Goal: Information Seeking & Learning: Learn about a topic

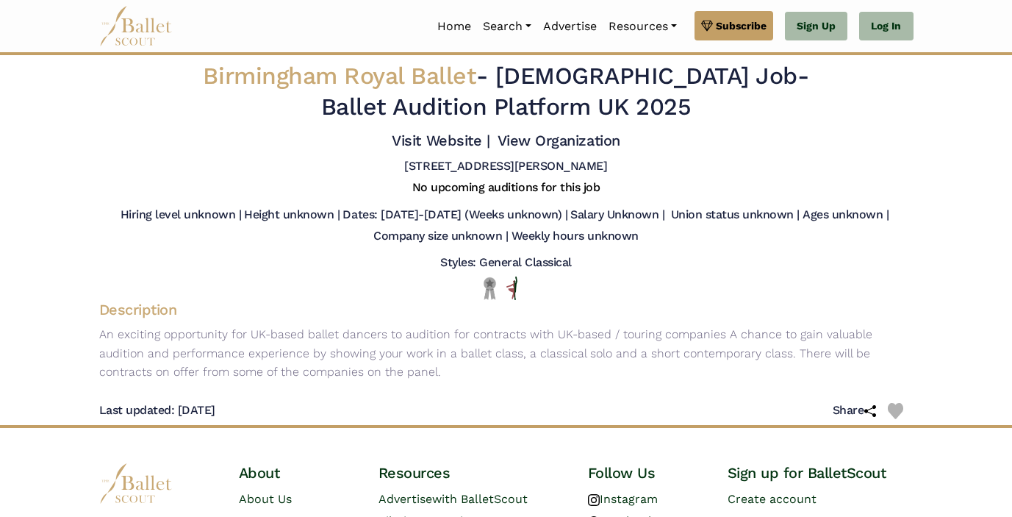
click at [135, 26] on img at bounding box center [135, 26] width 73 height 40
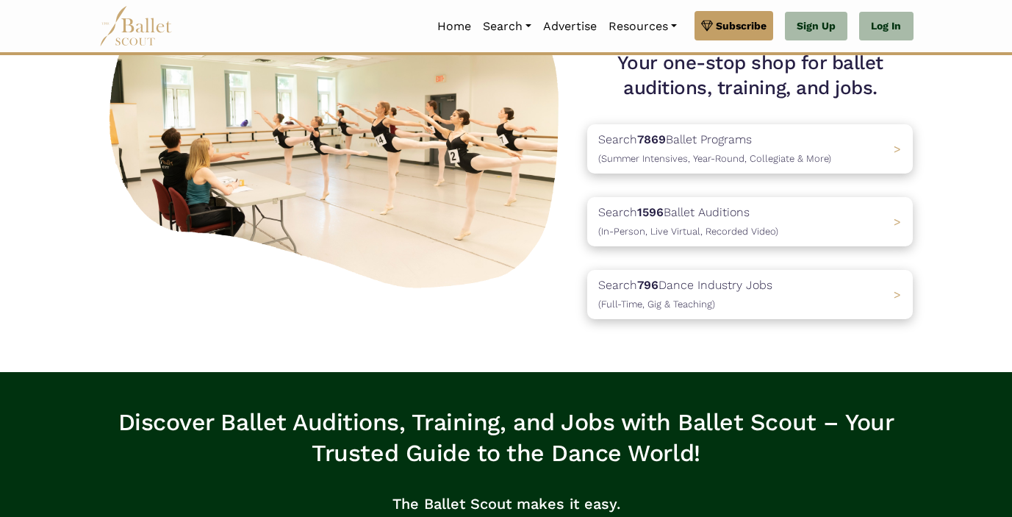
scroll to position [153, 0]
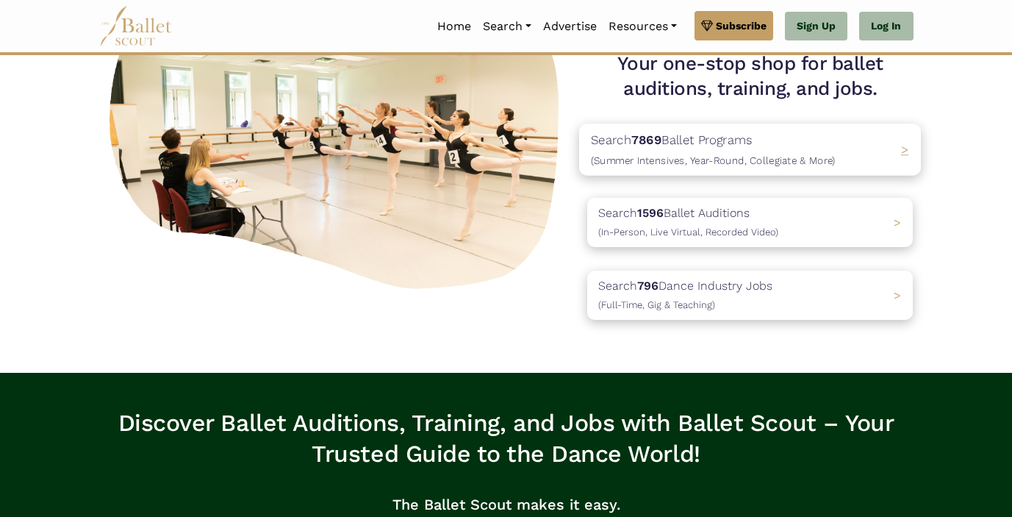
click at [782, 143] on p "Search 7869 Ballet Programs (Summer Intensives, Year-Round, Collegiate & More)" at bounding box center [713, 150] width 245 height 40
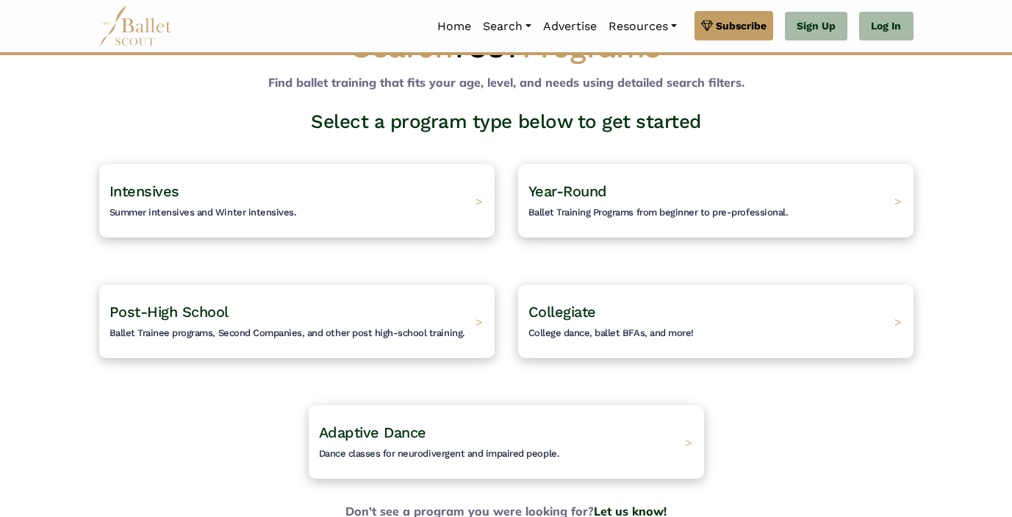
scroll to position [50, 0]
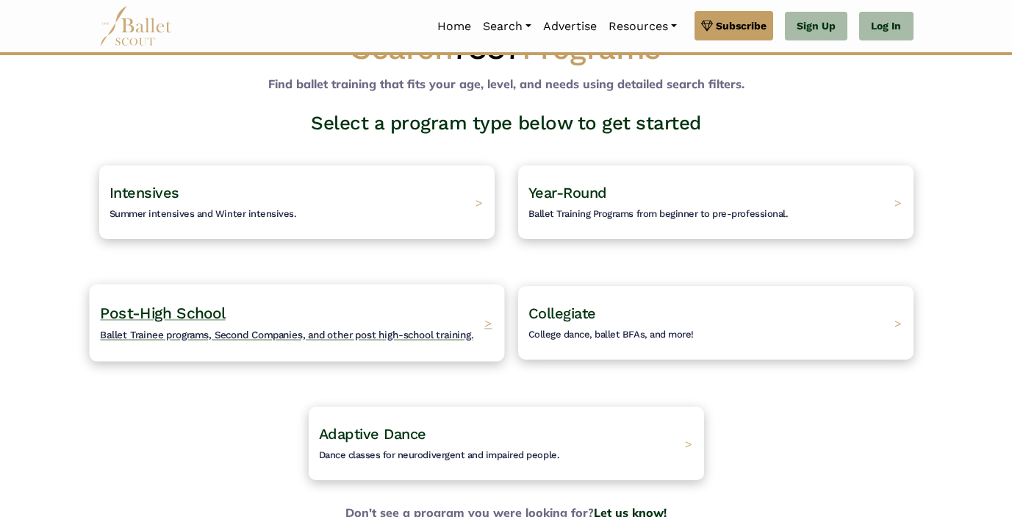
click at [301, 315] on h4 "Post-High School Ballet Trainee programs, Second Companies, and other post high…" at bounding box center [286, 323] width 373 height 40
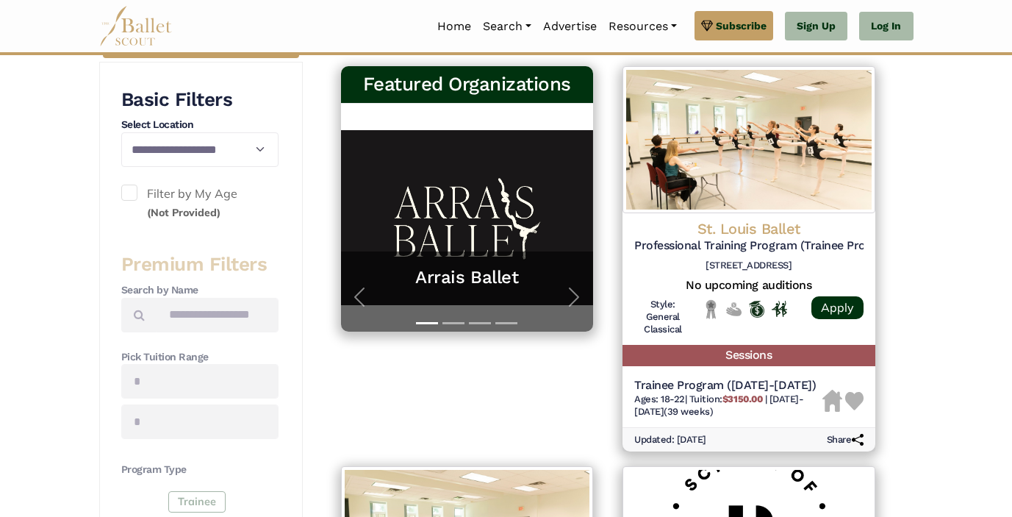
scroll to position [273, 0]
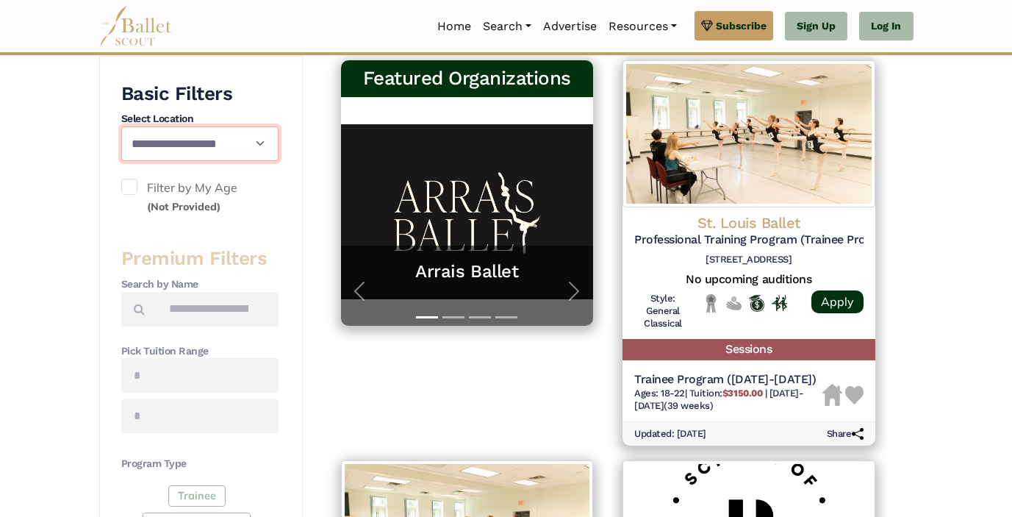
click at [226, 154] on select "**********" at bounding box center [199, 143] width 157 height 35
select select "**"
click at [121, 126] on select "**********" at bounding box center [199, 143] width 157 height 35
click at [255, 207] on label "Filter by My Age (Not Provided)" at bounding box center [199, 197] width 157 height 37
click at [135, 198] on label "Filter by My Age (Not Provided)" at bounding box center [199, 197] width 157 height 37
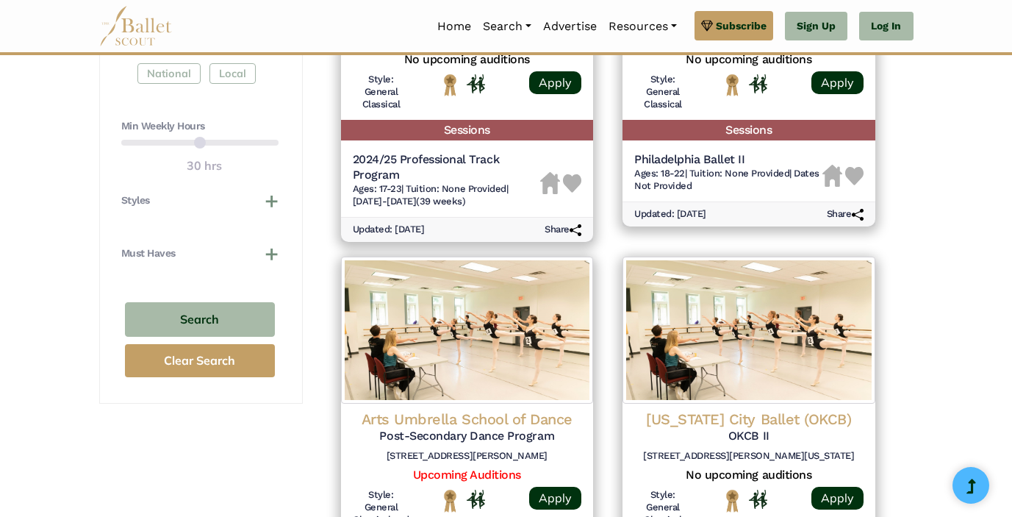
scroll to position [894, 0]
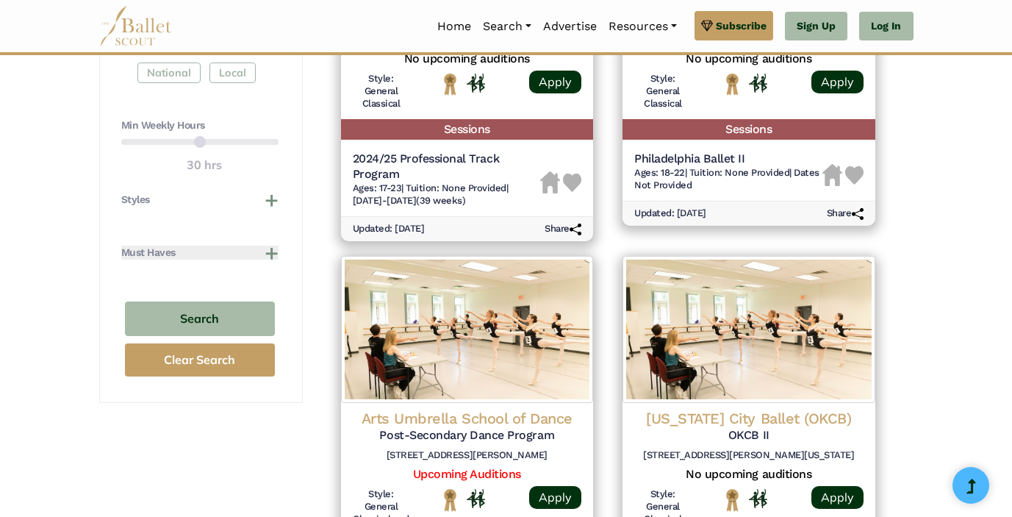
click at [268, 249] on button "Must Haves" at bounding box center [199, 252] width 157 height 15
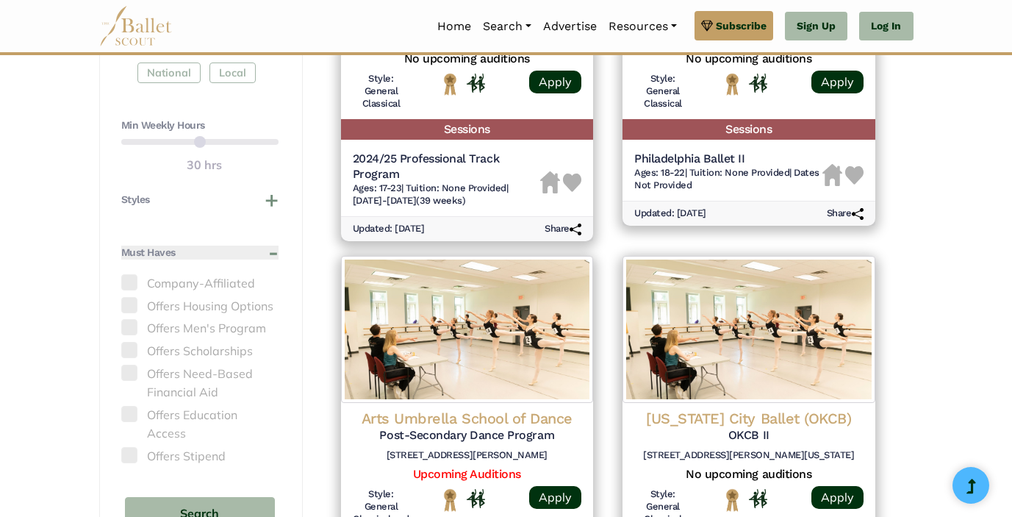
scroll to position [915, 0]
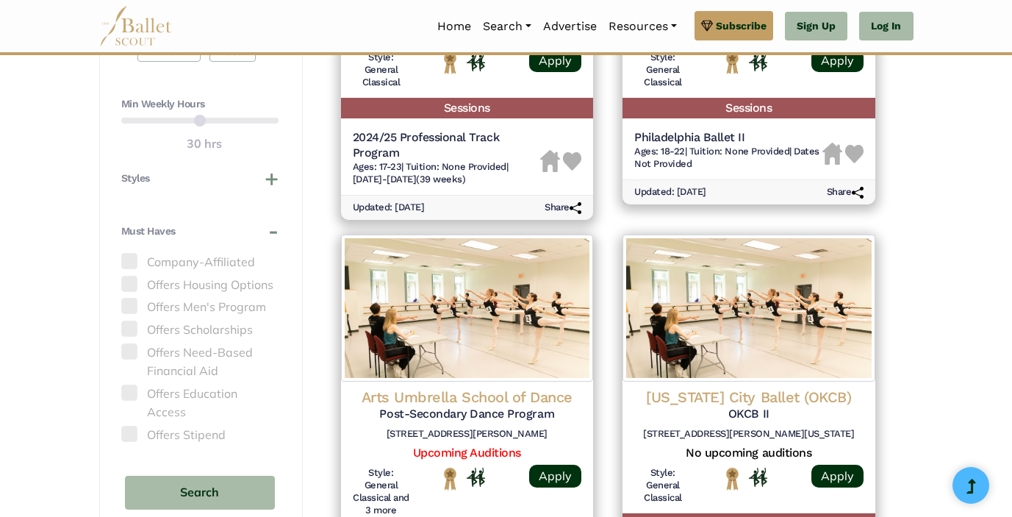
click at [133, 356] on span at bounding box center [129, 351] width 16 height 16
click at [126, 354] on span at bounding box center [129, 351] width 16 height 16
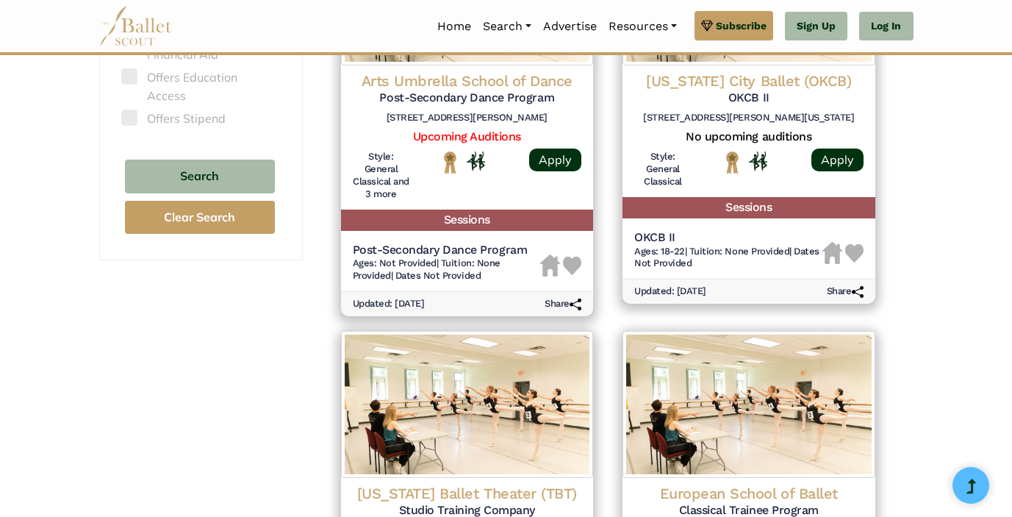
scroll to position [1238, 0]
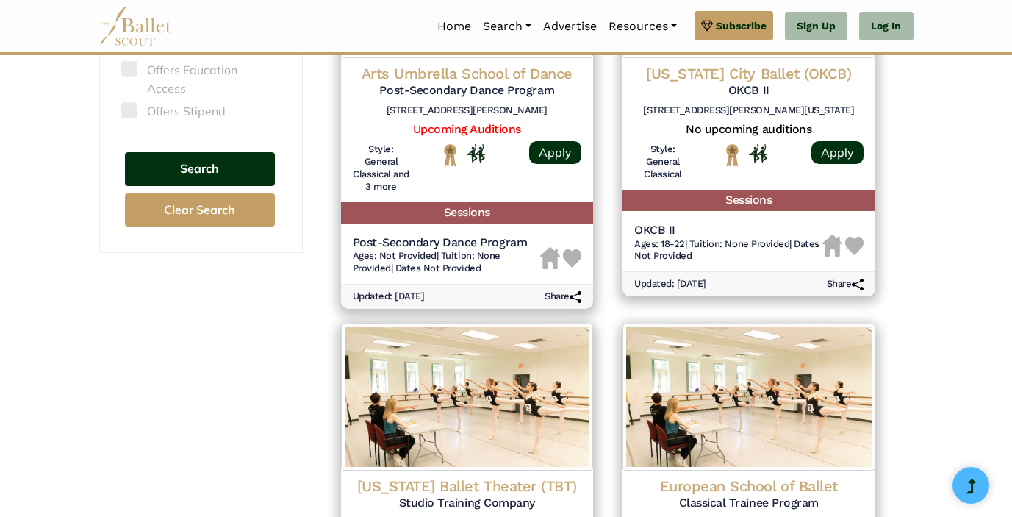
click at [218, 152] on button "Search" at bounding box center [200, 169] width 150 height 35
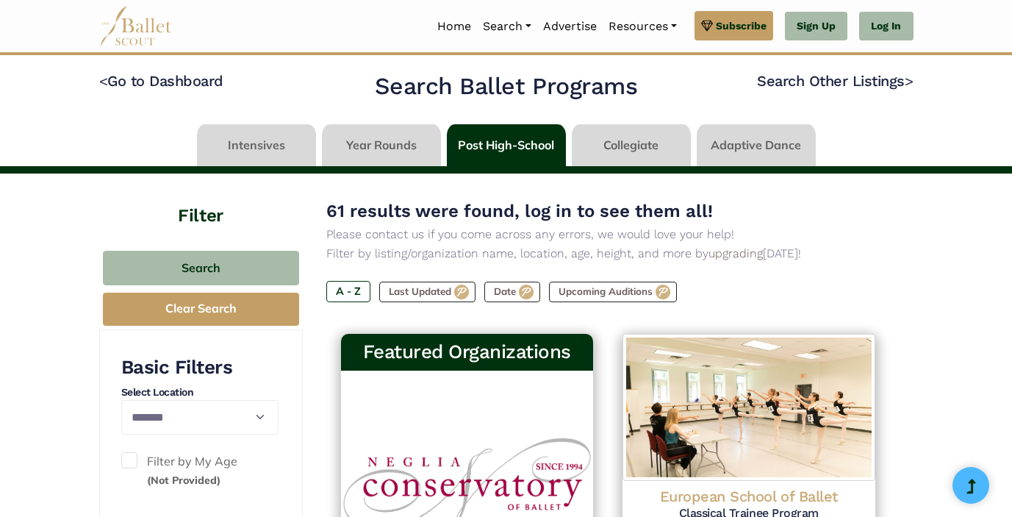
select select "**"
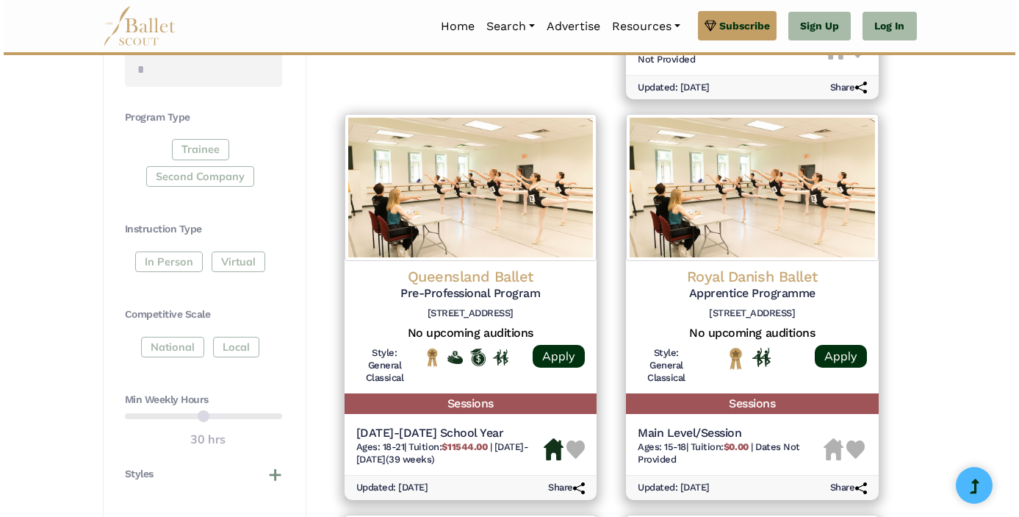
scroll to position [621, 0]
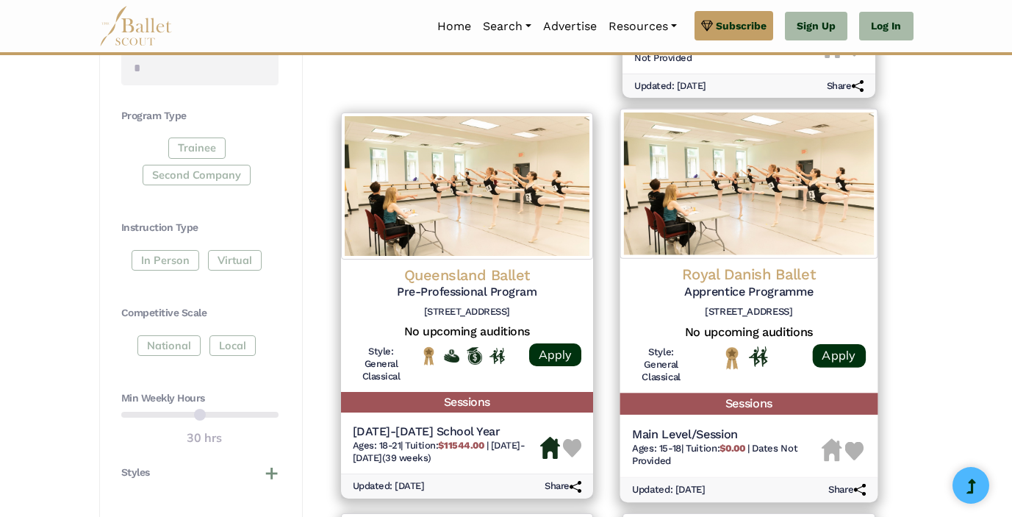
click at [814, 369] on div "Apply" at bounding box center [838, 368] width 53 height 44
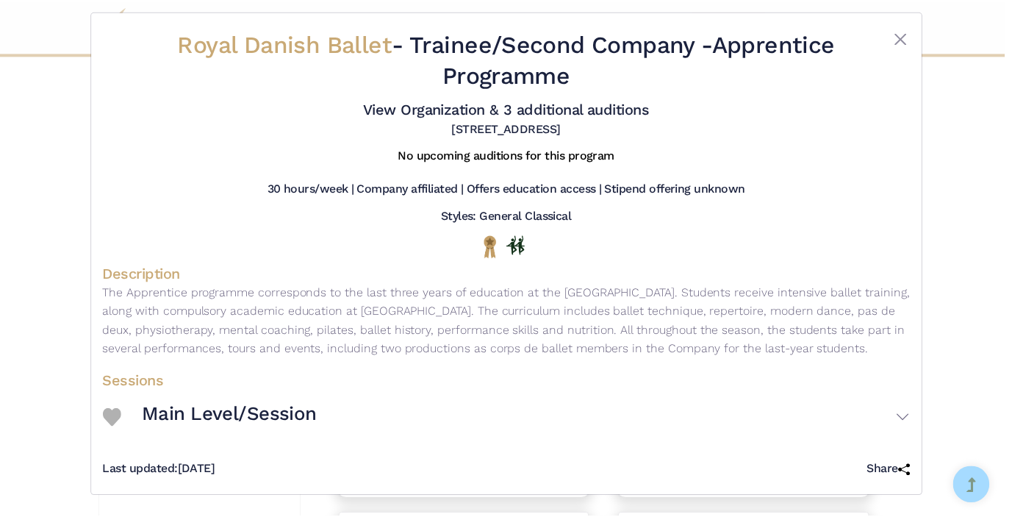
scroll to position [0, 0]
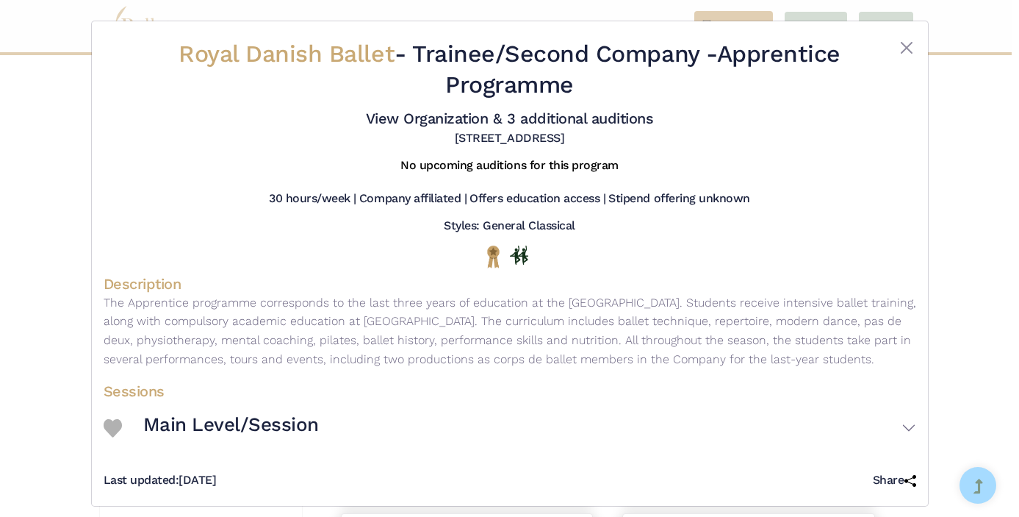
click at [912, 43] on div at bounding box center [882, 72] width 68 height 67
click at [910, 46] on button "Close" at bounding box center [907, 48] width 18 height 18
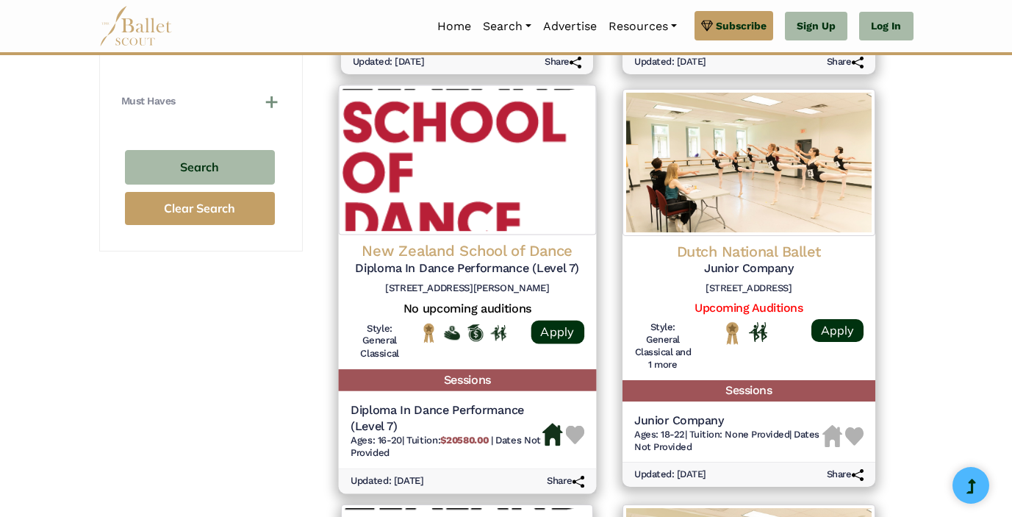
scroll to position [1044, 0]
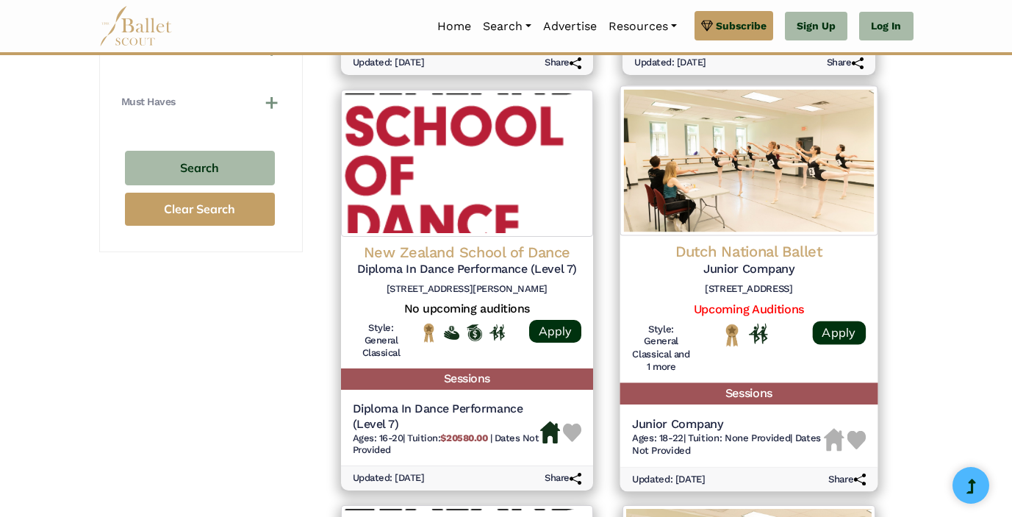
click at [799, 412] on div "Junior Company Ages: 18-22 | Tuition: None Provided | Dates Not Provided" at bounding box center [748, 438] width 257 height 56
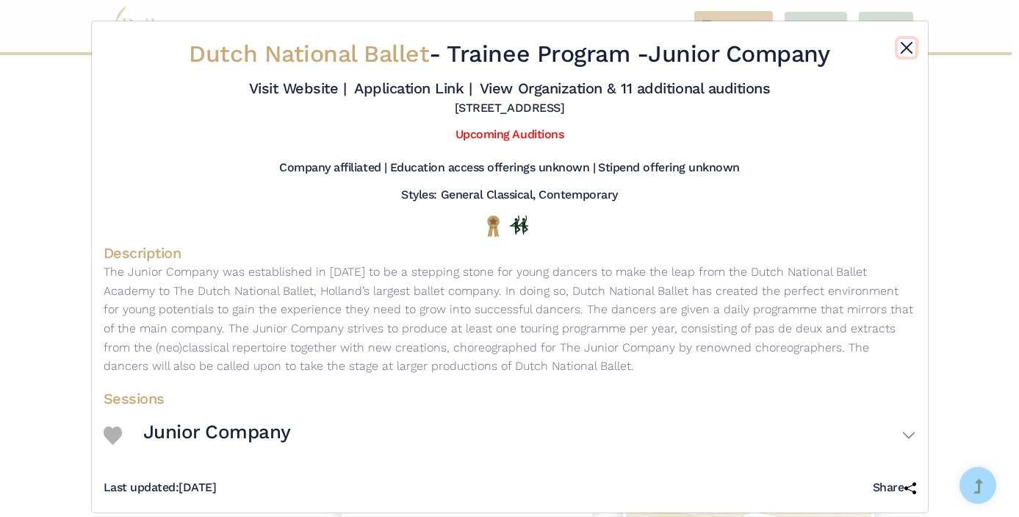
click at [905, 51] on button "Close" at bounding box center [907, 48] width 18 height 18
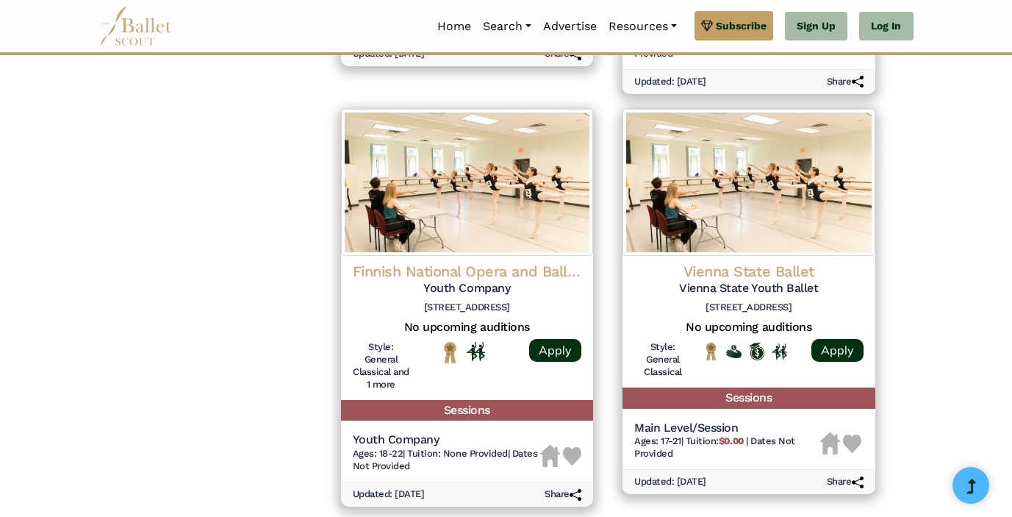
scroll to position [1871, 0]
